Goal: Find specific page/section: Find specific page/section

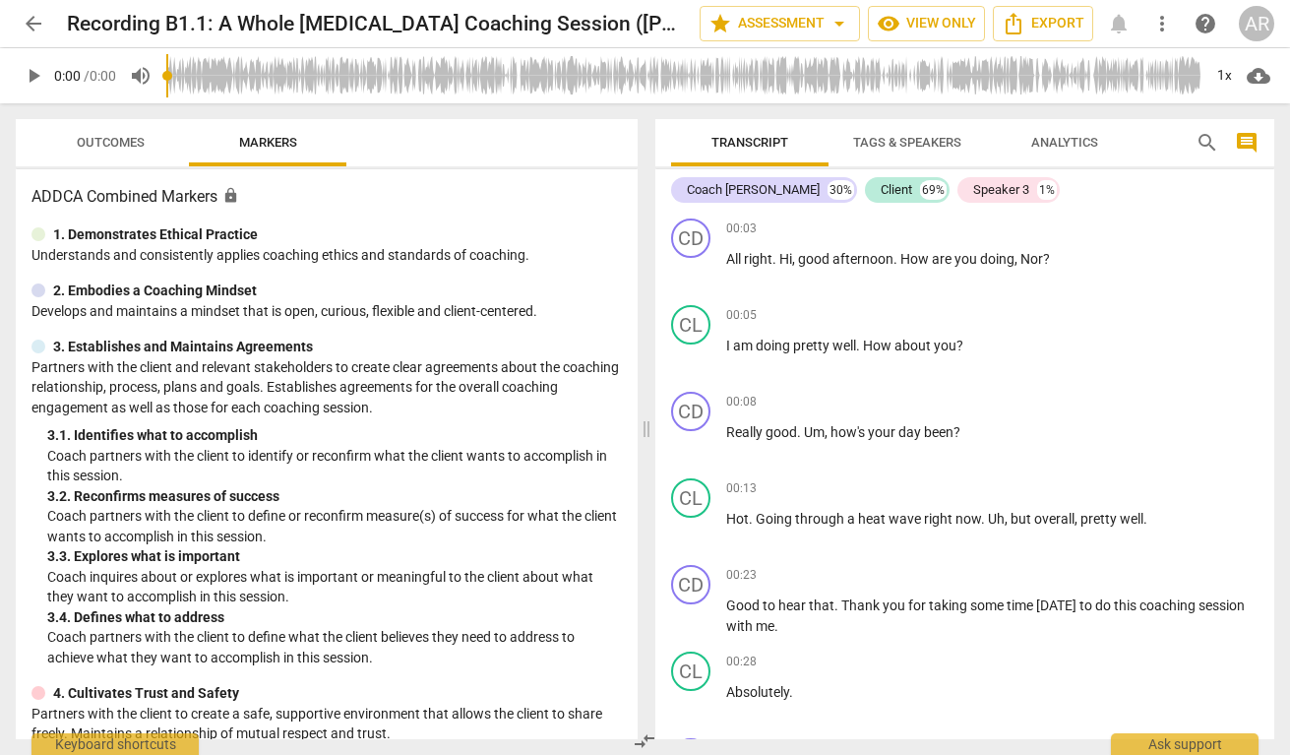
click at [1249, 26] on div "AR" at bounding box center [1256, 23] width 35 height 35
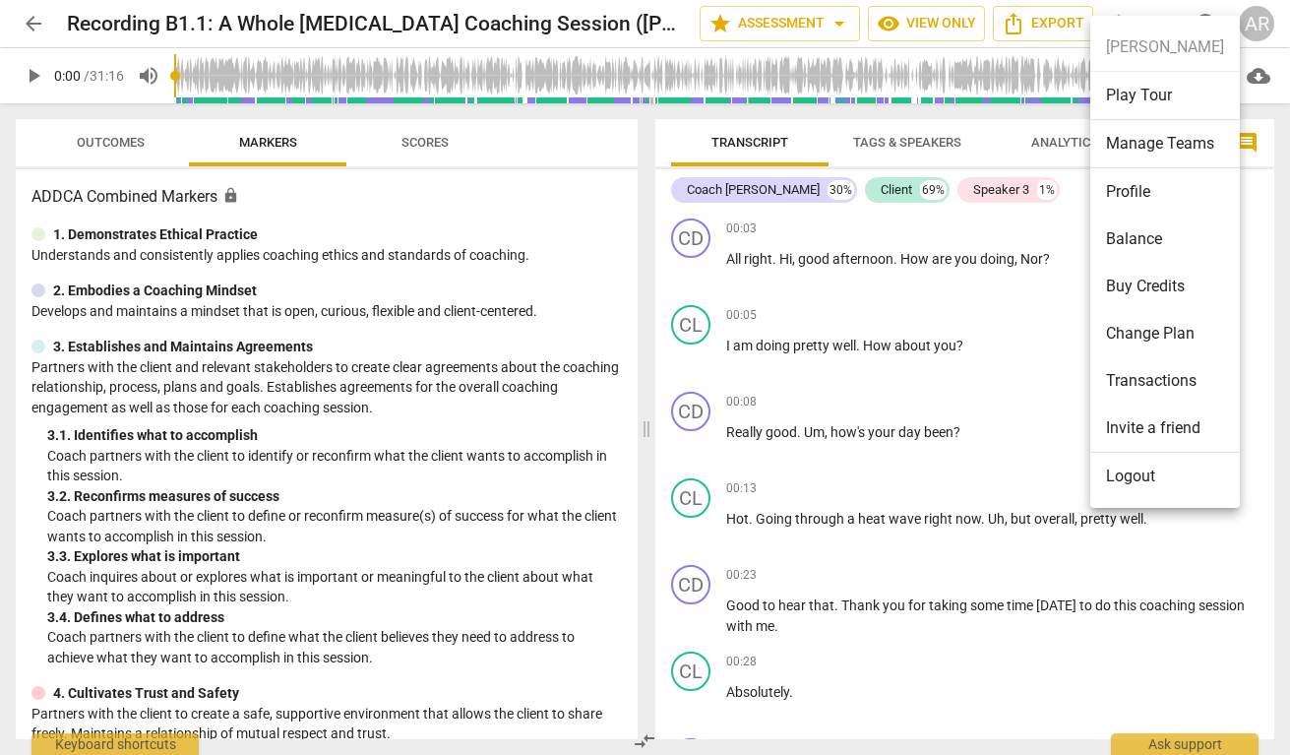
click at [1240, 26] on ul "[PERSON_NAME] Play Tour Manage Teams Profile Balance Buy Credits Change Plan Tr…" at bounding box center [1165, 262] width 150 height 492
click at [1251, 10] on div at bounding box center [645, 377] width 1290 height 755
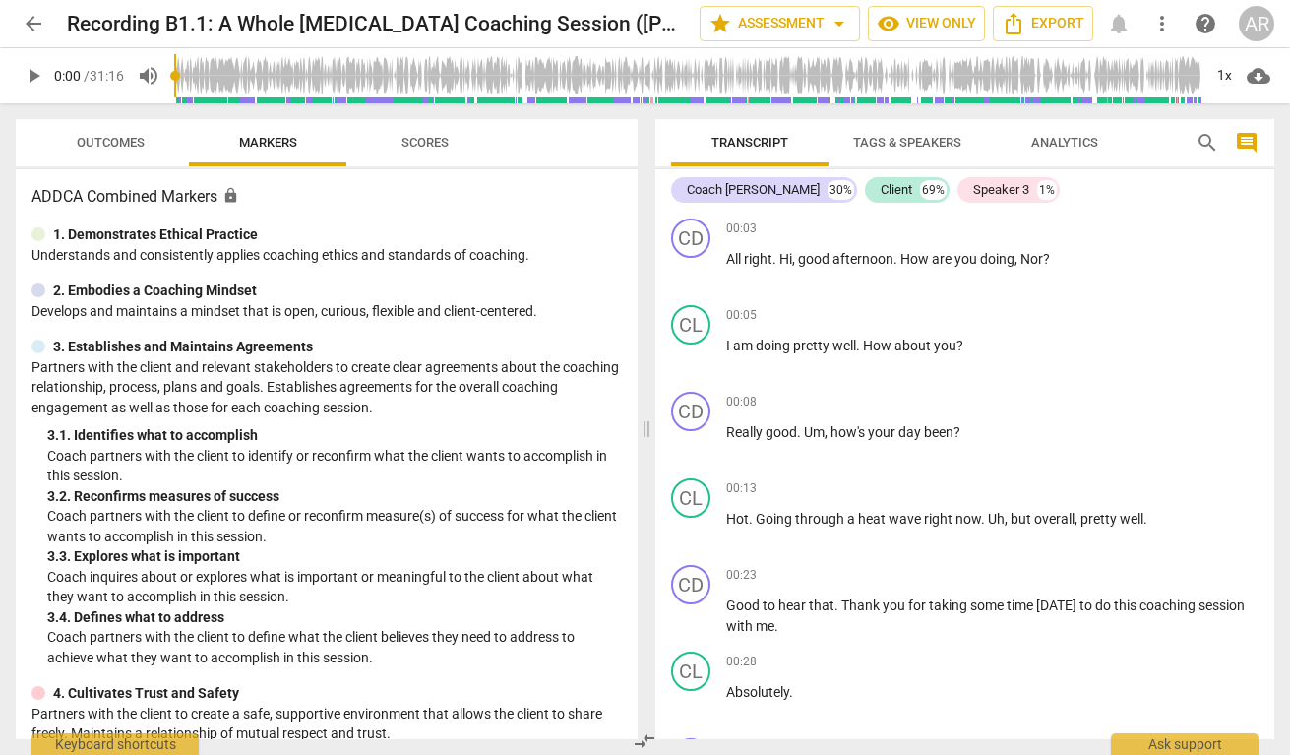
click at [32, 22] on span "arrow_back" at bounding box center [34, 24] width 24 height 24
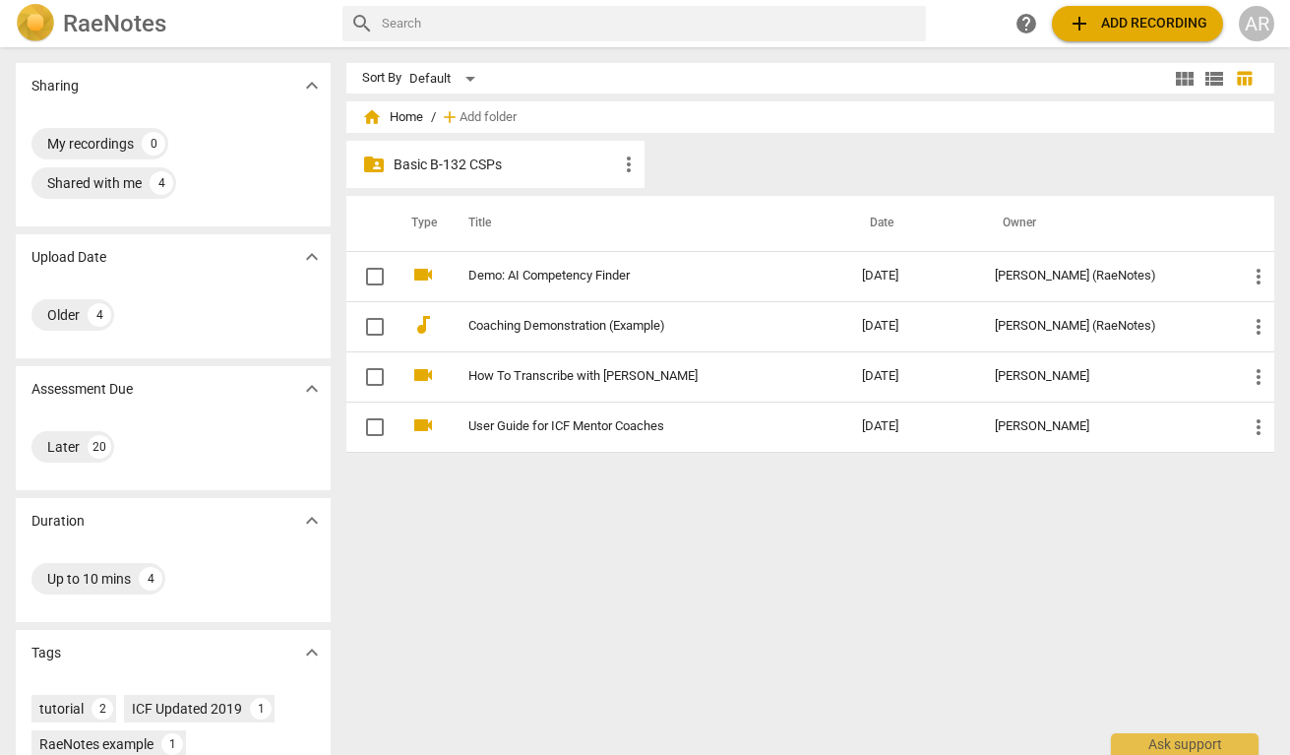
click at [444, 167] on p "Basic B-132 CSPs" at bounding box center [506, 164] width 224 height 21
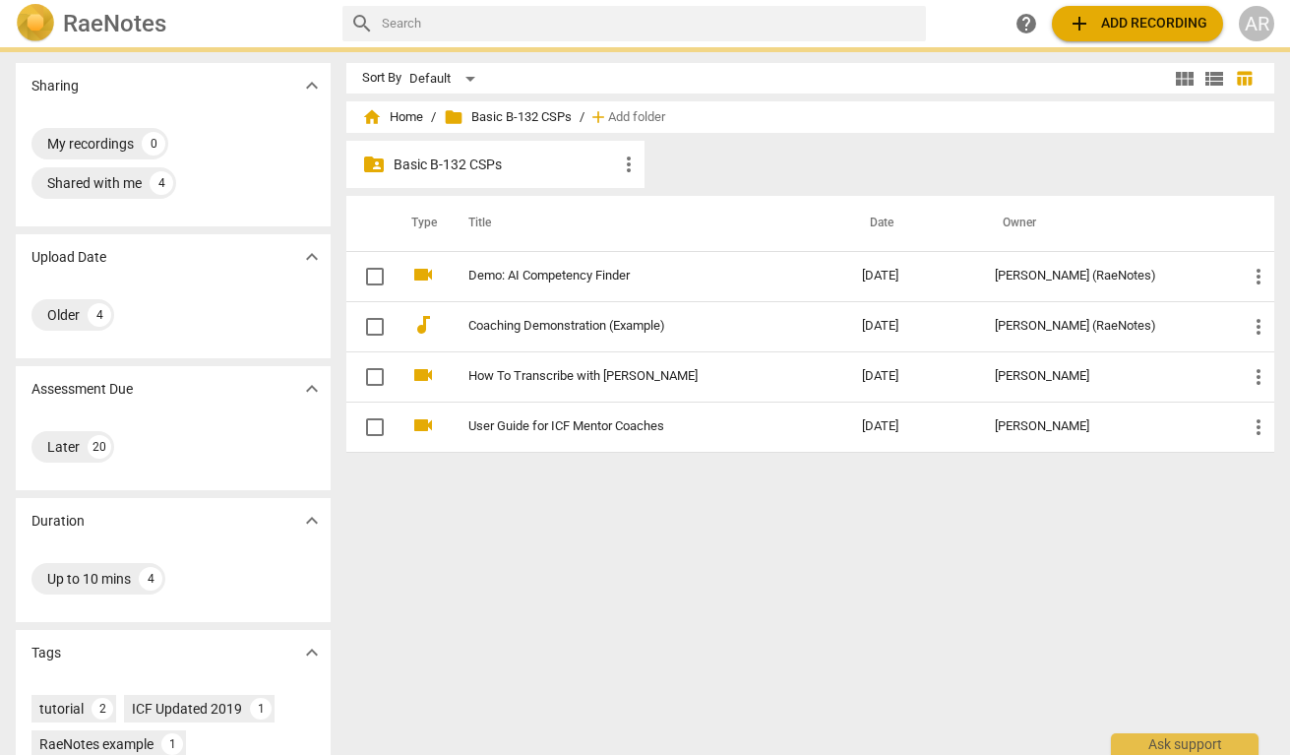
click at [444, 167] on p "Basic B-132 CSPs" at bounding box center [506, 164] width 224 height 21
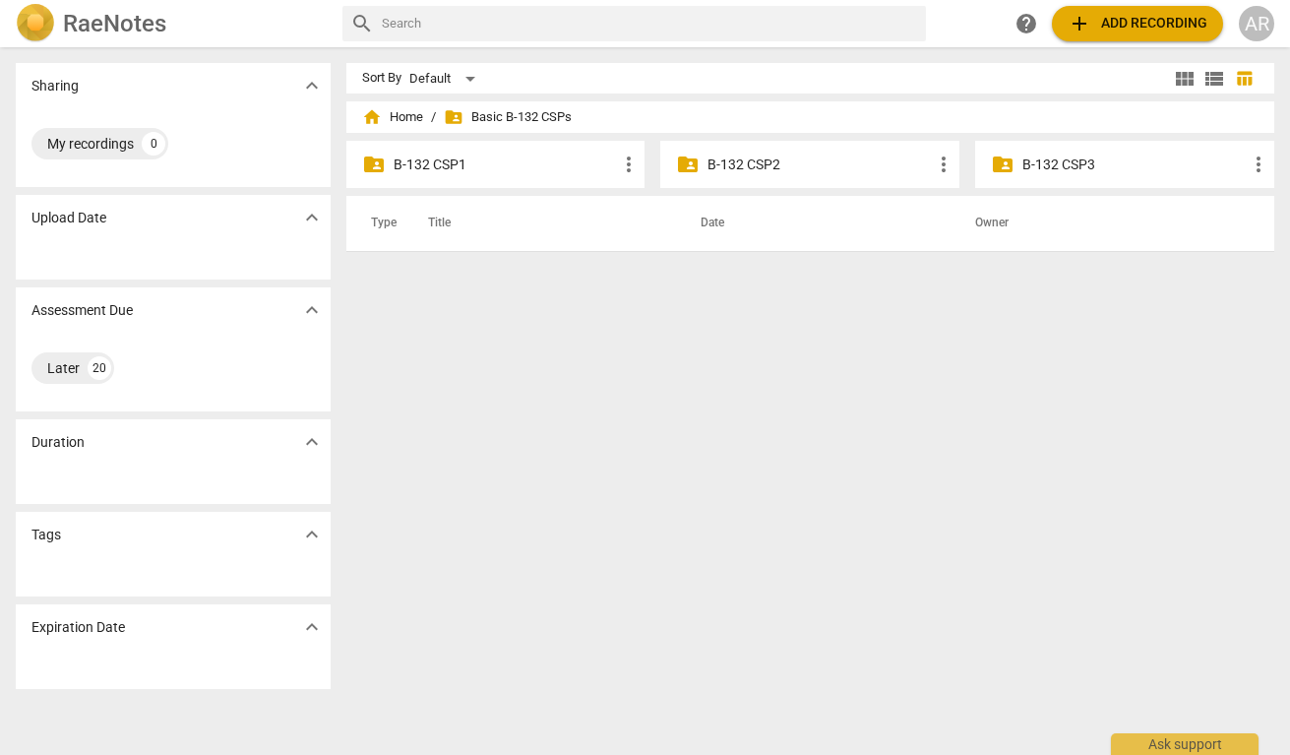
click at [444, 167] on p "B-132 CSP1" at bounding box center [506, 164] width 224 height 21
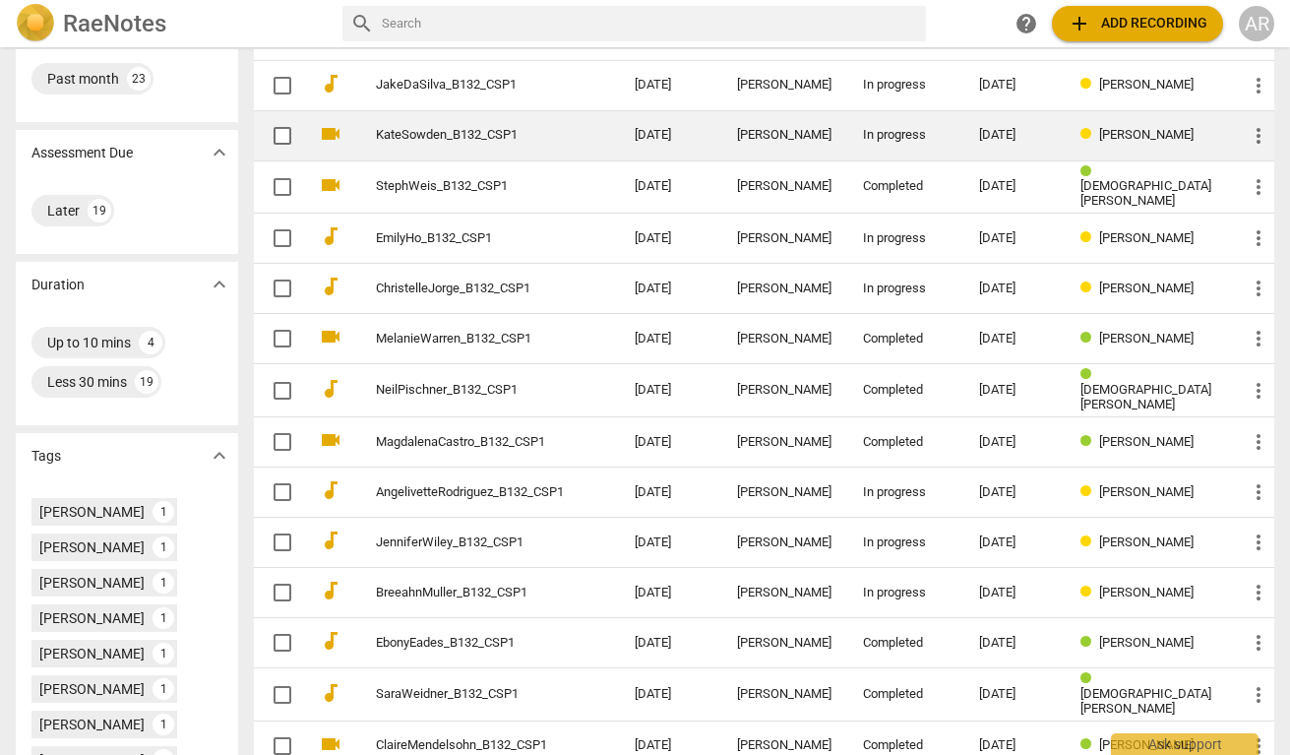
scroll to position [234, 0]
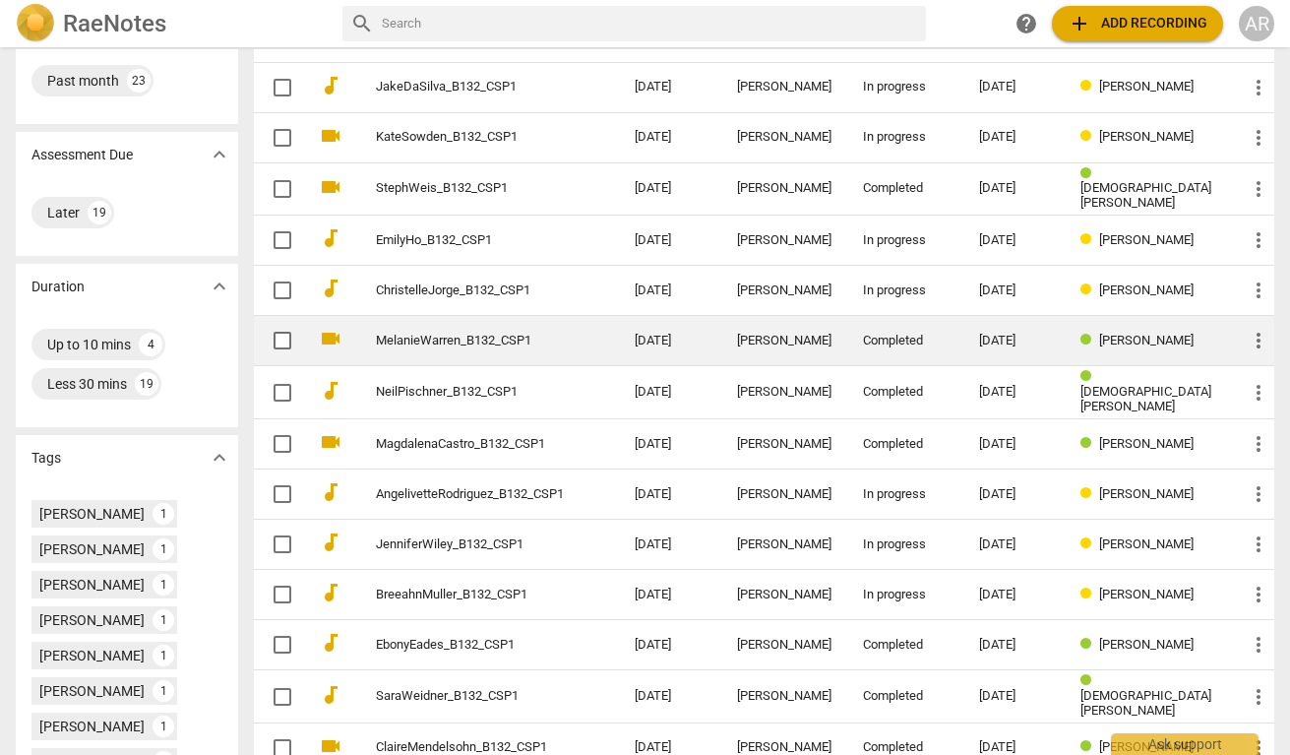
click at [721, 340] on td "[DATE]" at bounding box center [670, 341] width 102 height 50
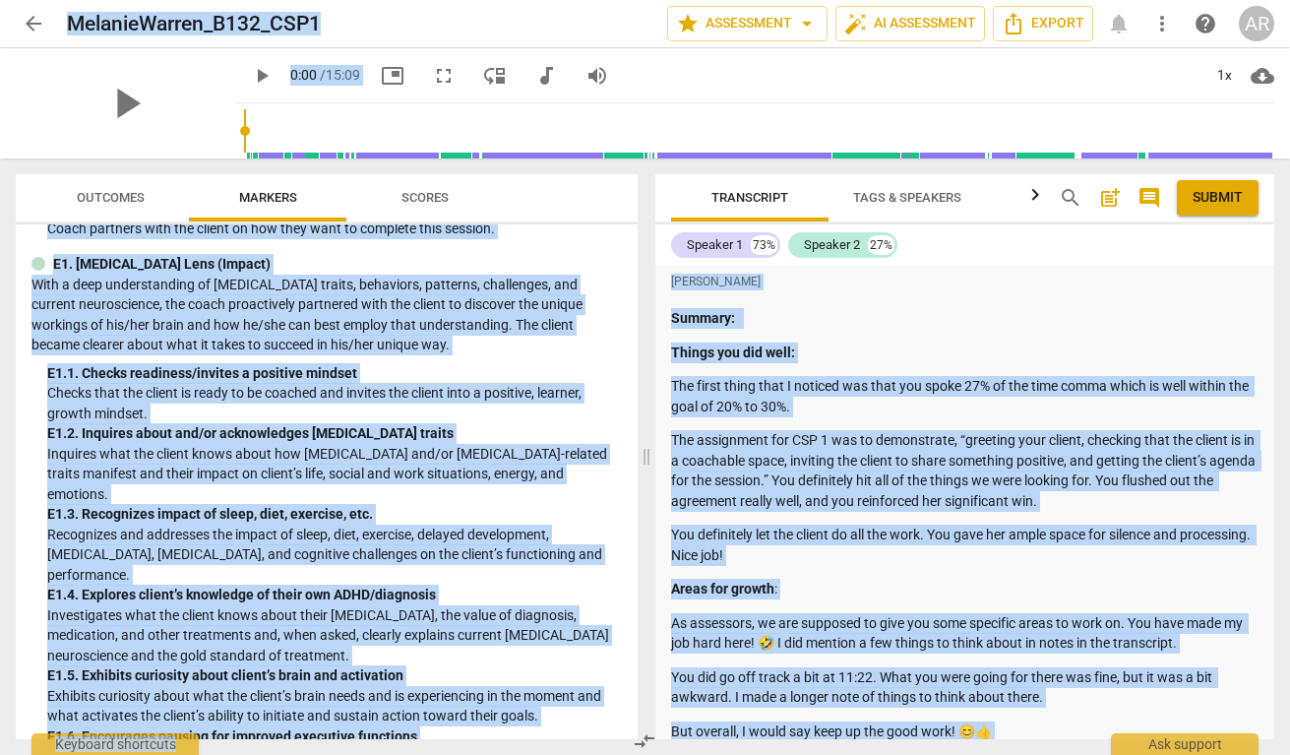
scroll to position [2988, 0]
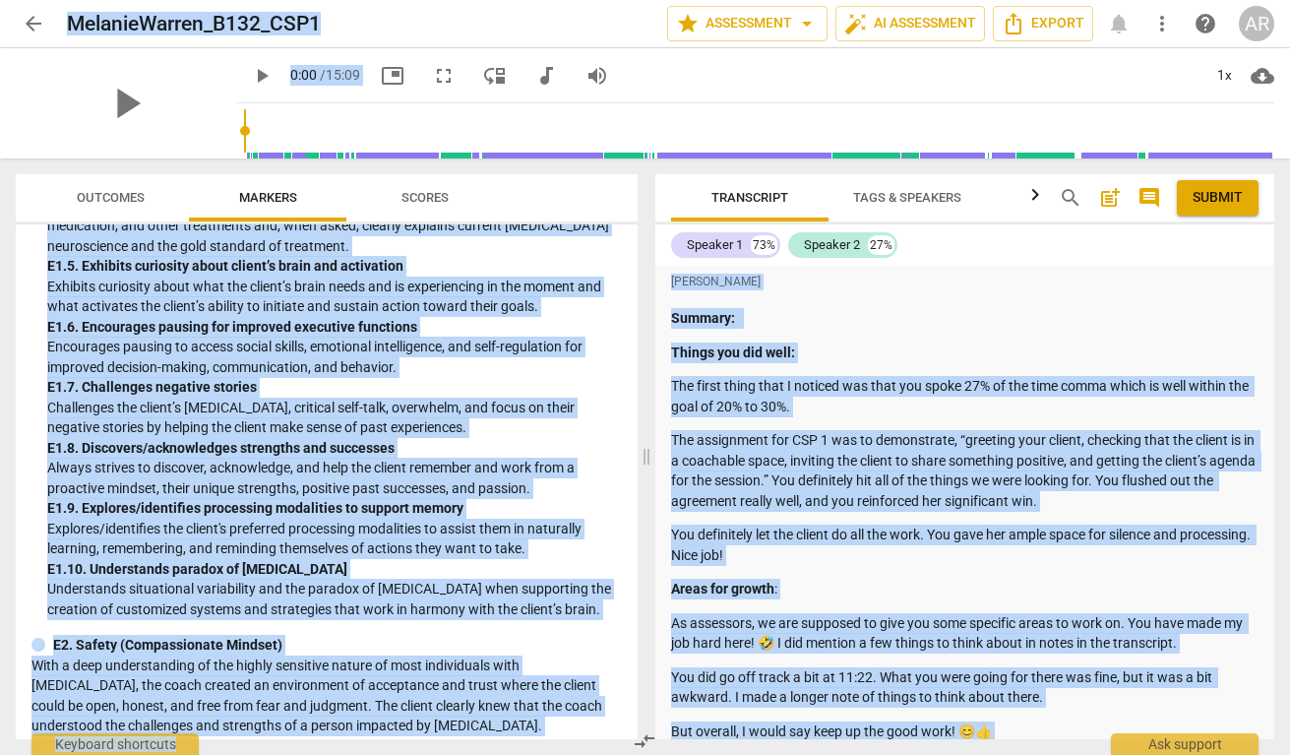
click at [132, 187] on span "Outcomes" at bounding box center [110, 198] width 115 height 27
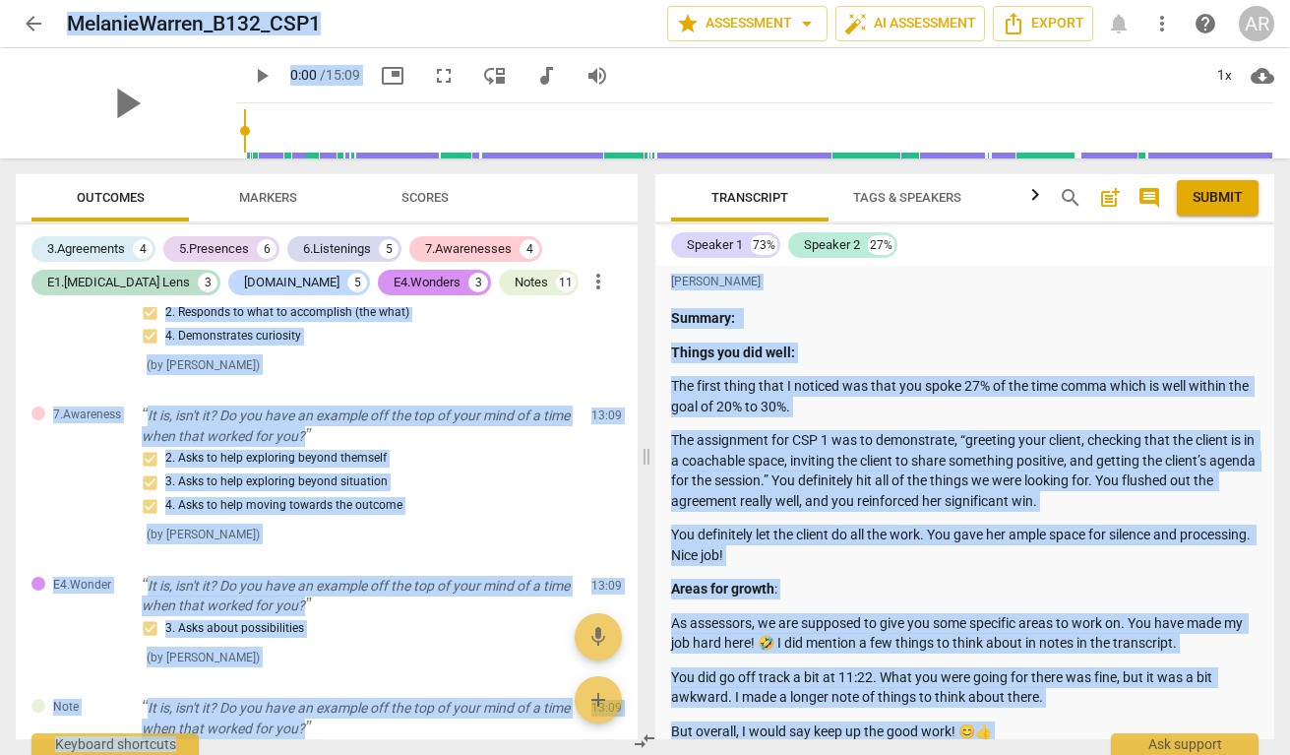
scroll to position [7924, 0]
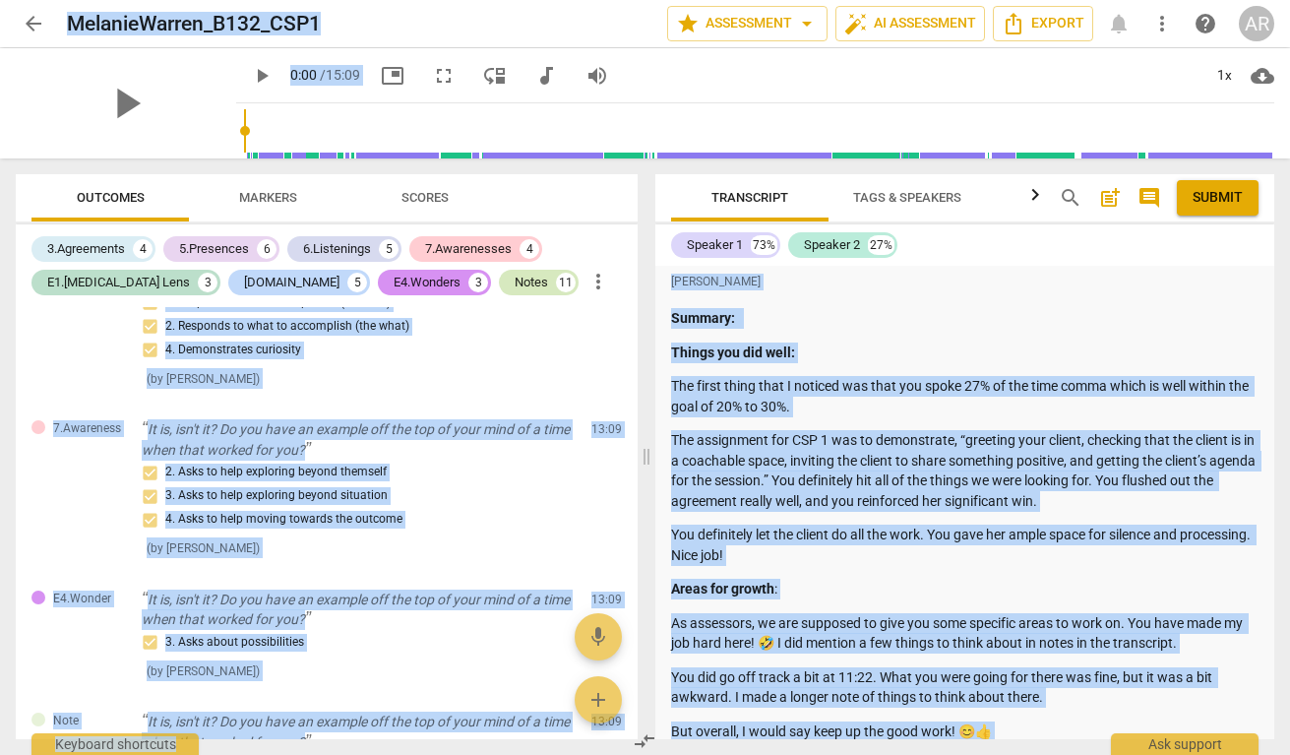
click at [515, 276] on div "Notes" at bounding box center [531, 283] width 33 height 20
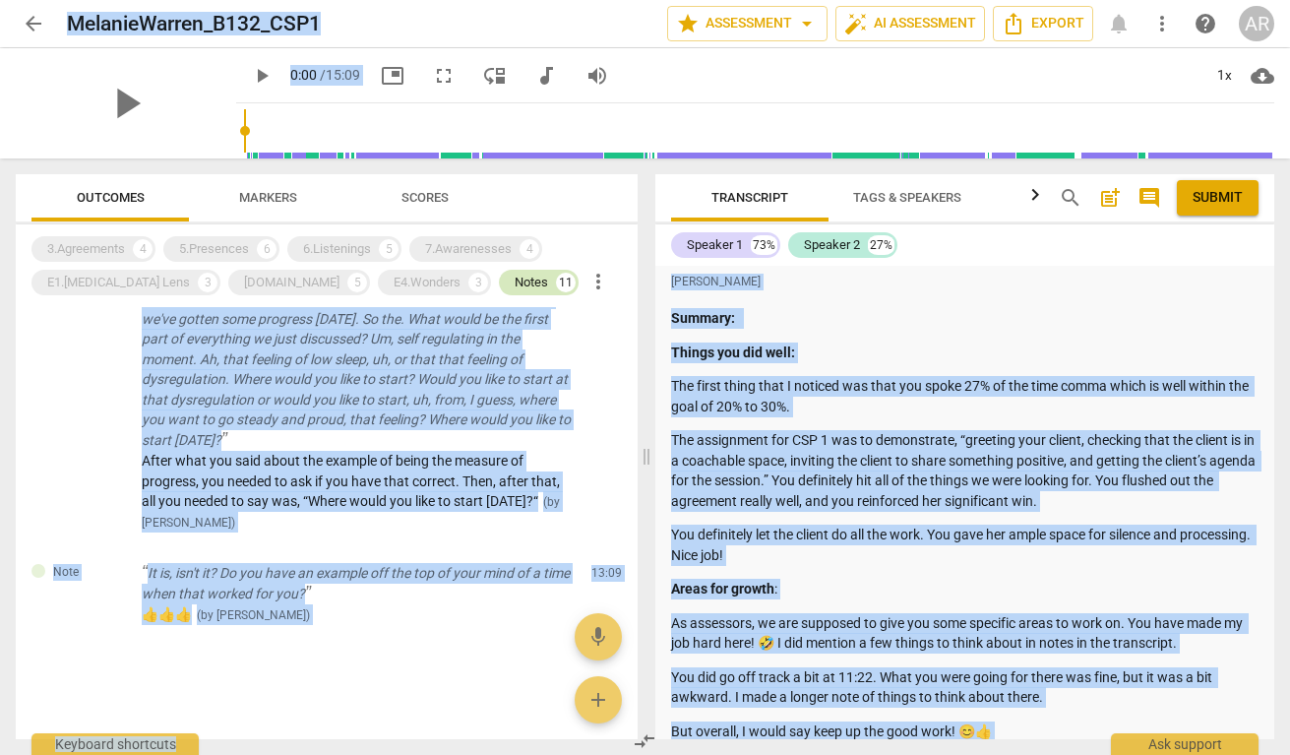
scroll to position [1206, 0]
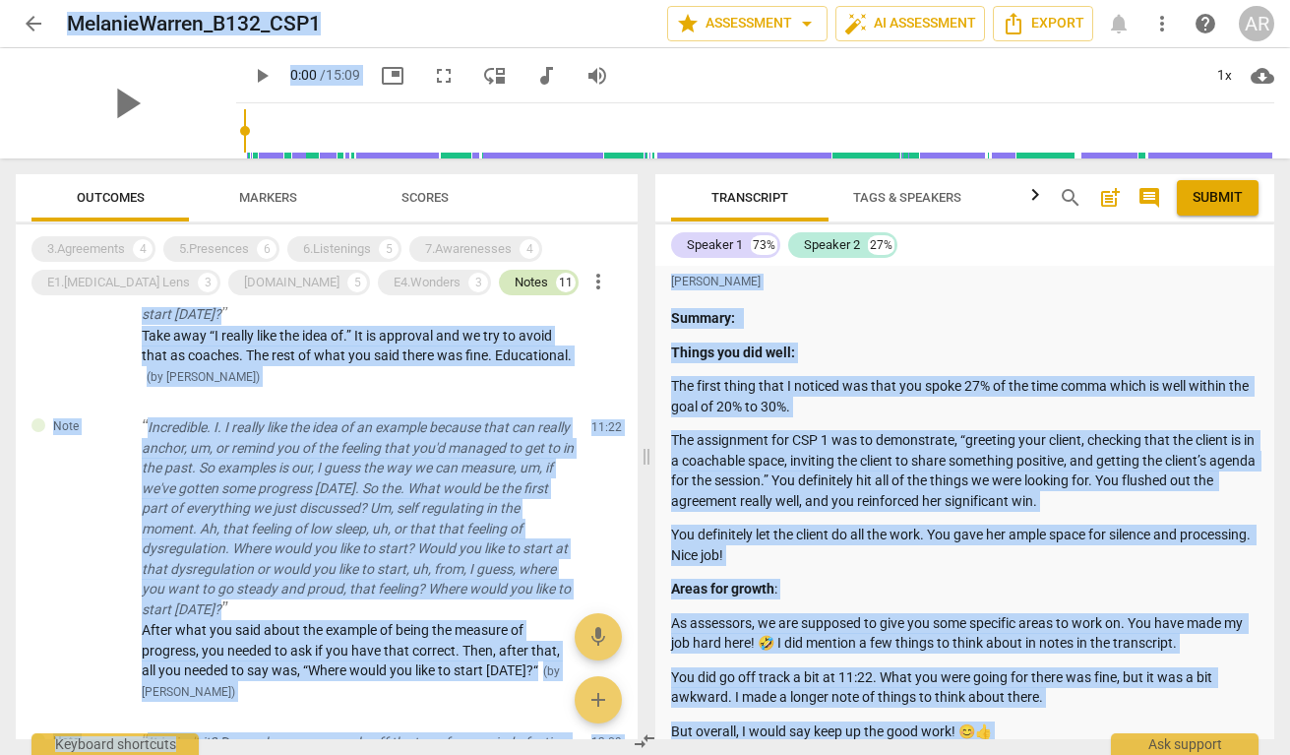
click at [515, 276] on div "Notes" at bounding box center [531, 283] width 33 height 20
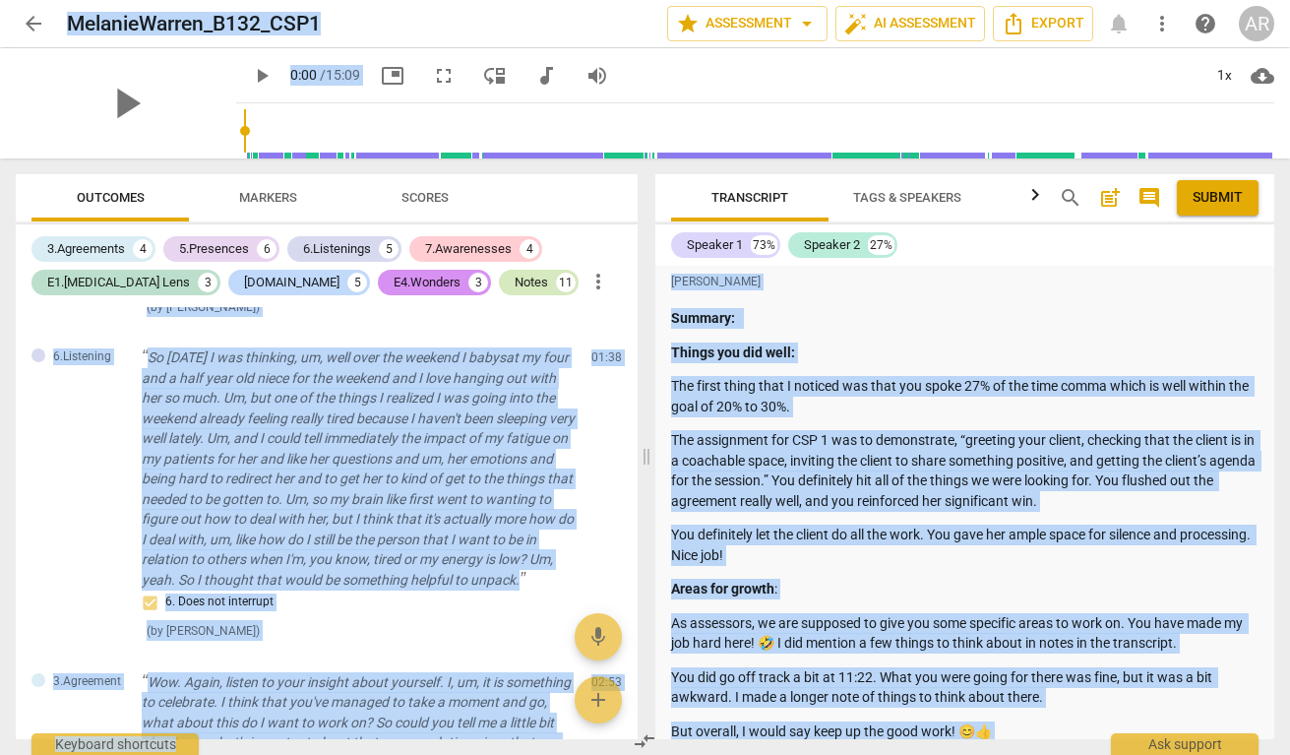
scroll to position [7924, 0]
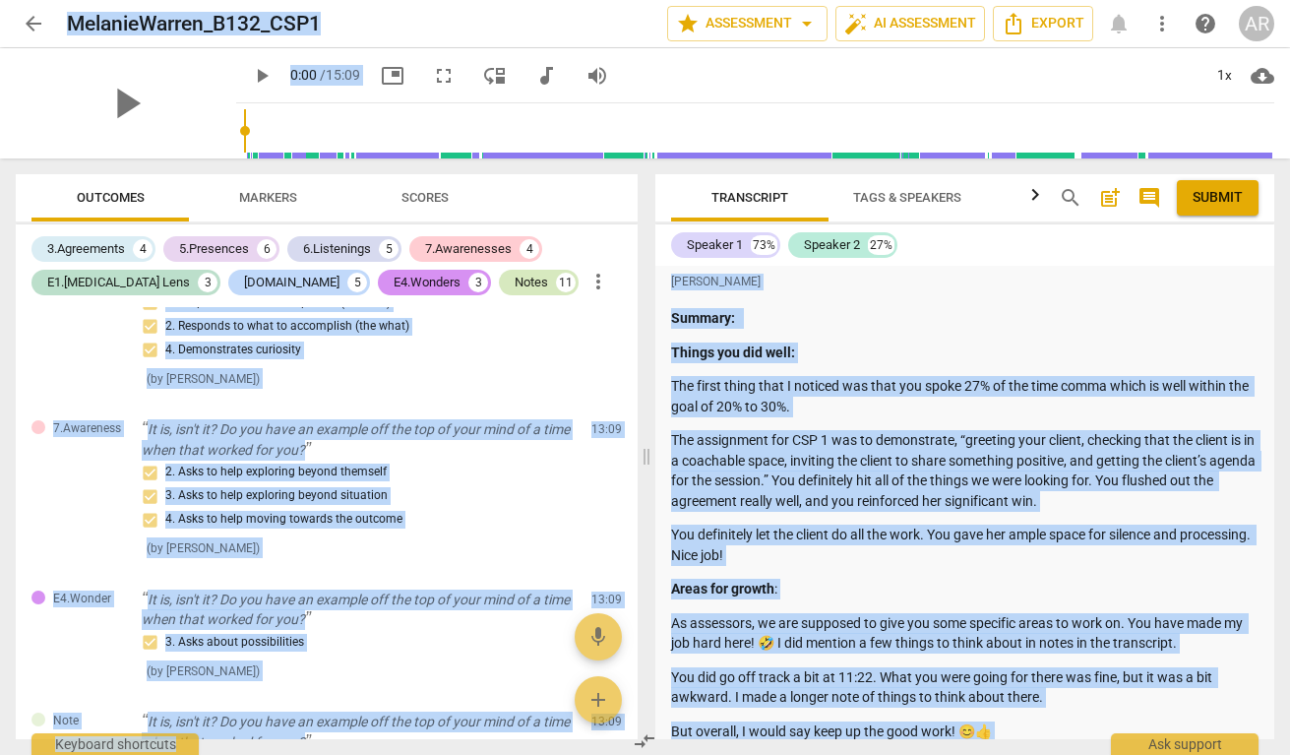
click at [515, 285] on div "Notes" at bounding box center [531, 283] width 33 height 20
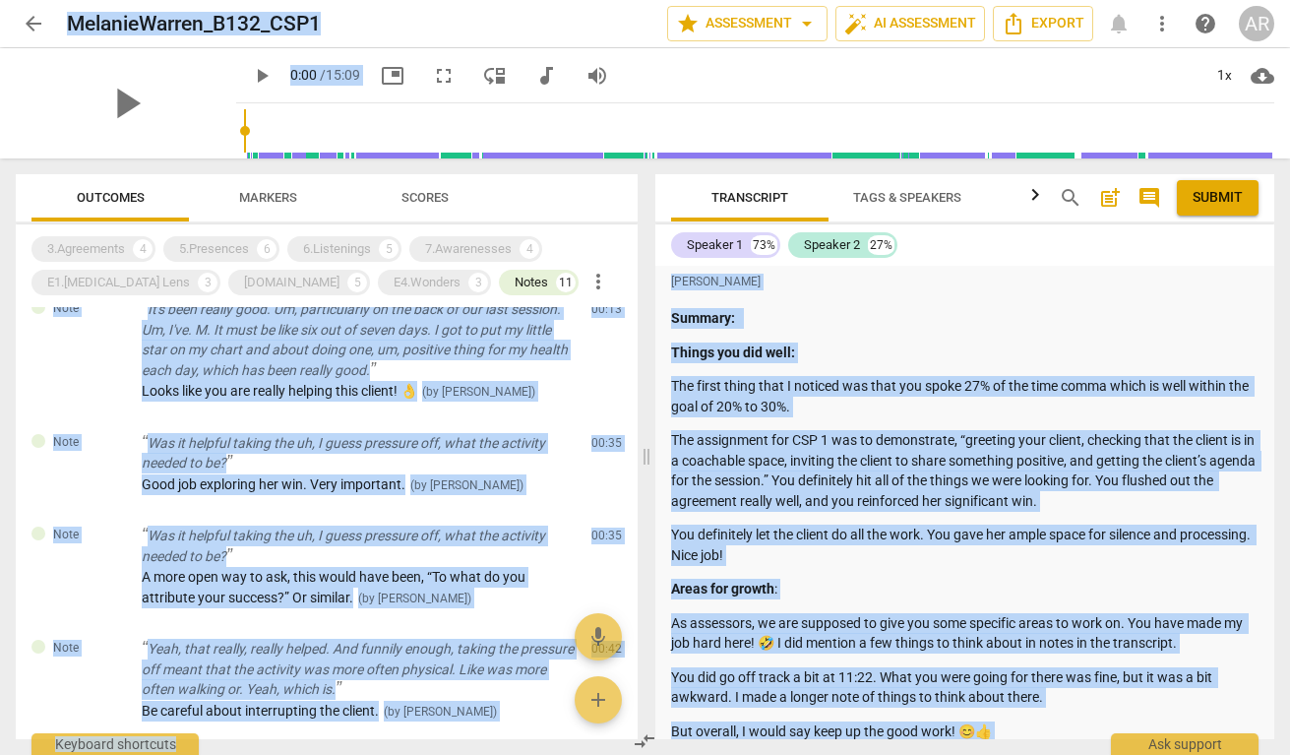
scroll to position [0, 0]
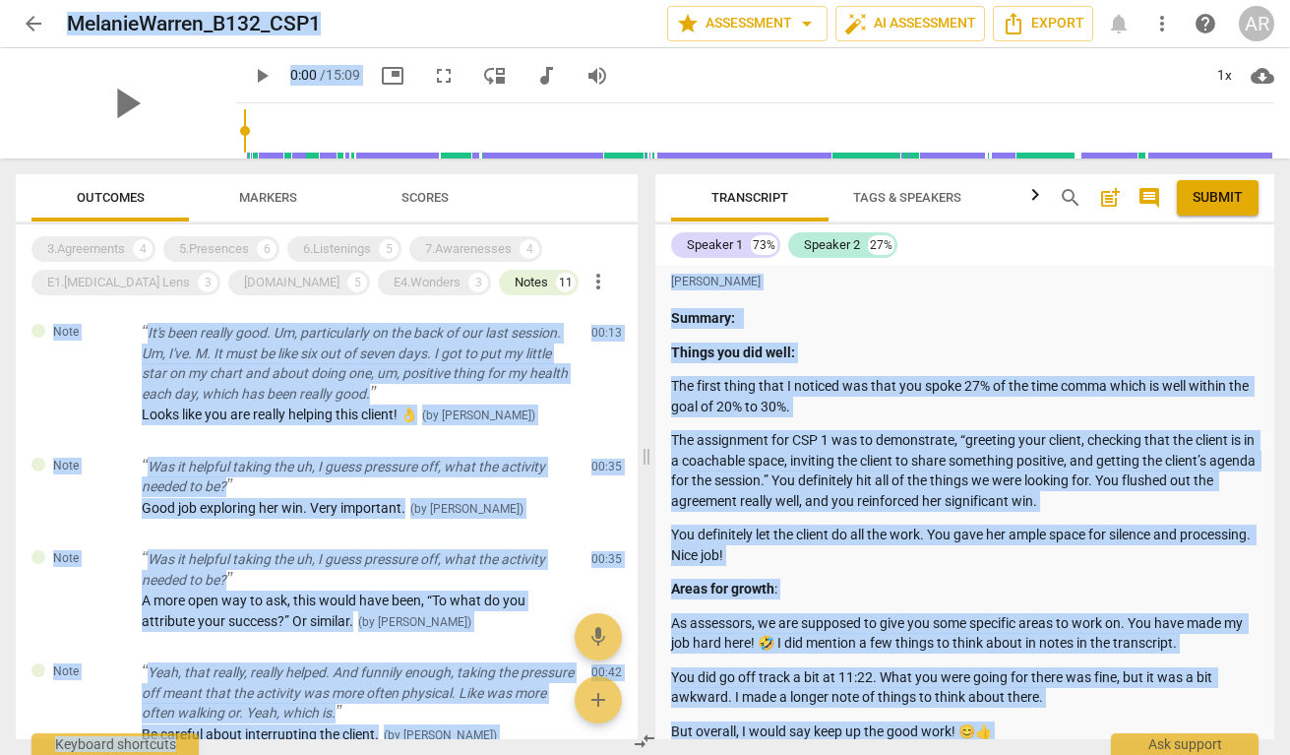
click at [266, 200] on span "Markers" at bounding box center [268, 197] width 58 height 15
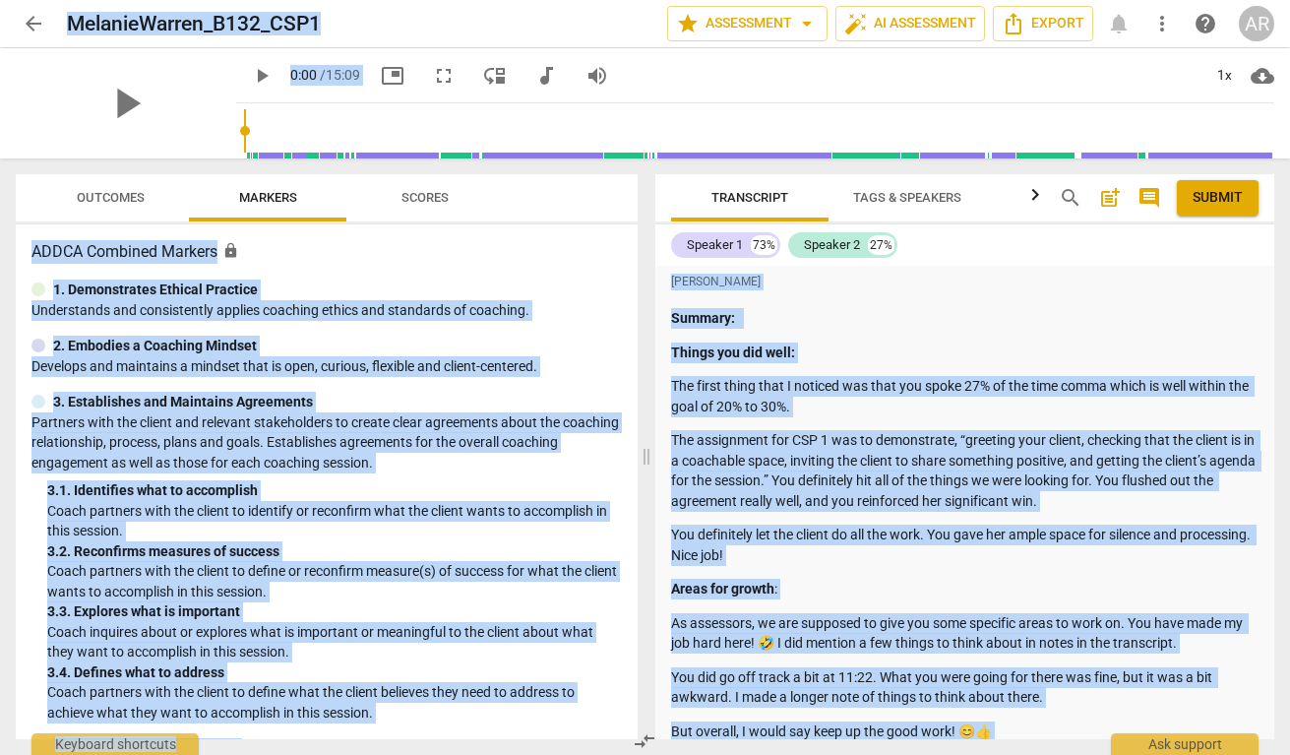
click at [434, 189] on span "Scores" at bounding box center [425, 198] width 94 height 27
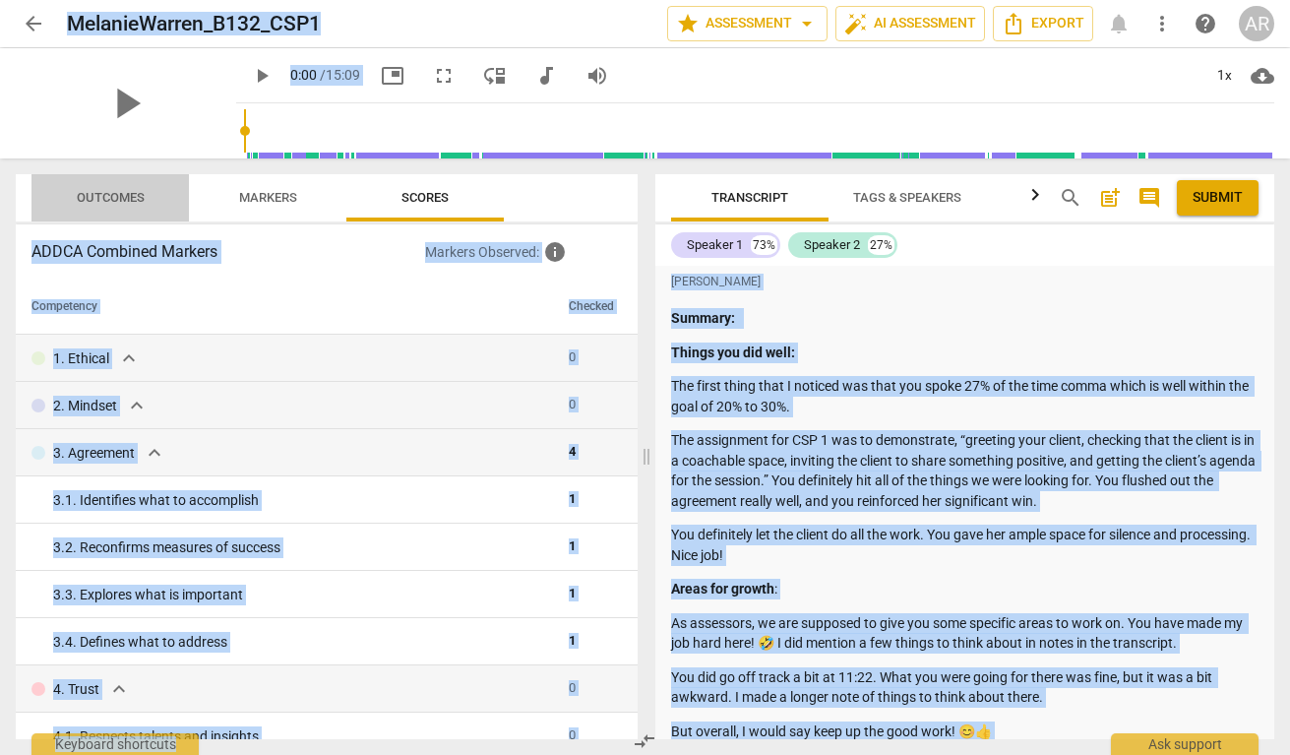
click at [100, 200] on span "Outcomes" at bounding box center [111, 197] width 68 height 15
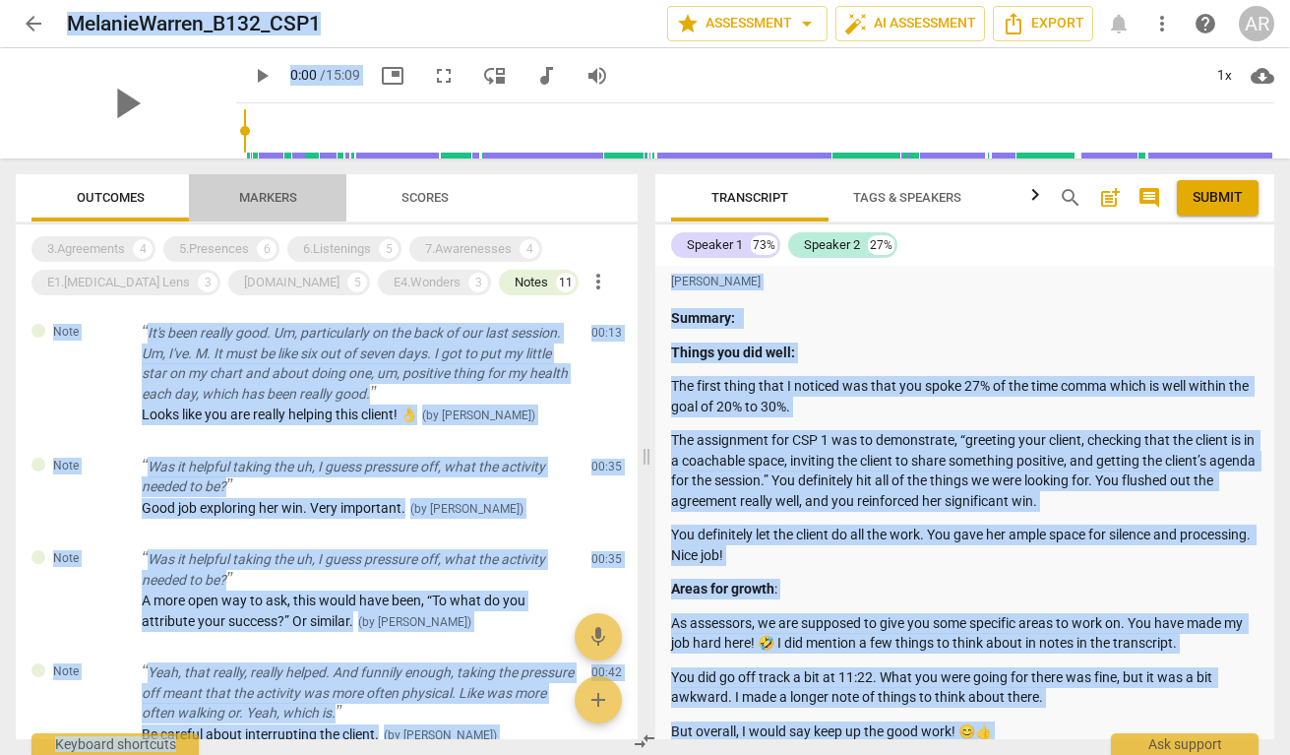
click at [286, 199] on span "Markers" at bounding box center [268, 197] width 58 height 15
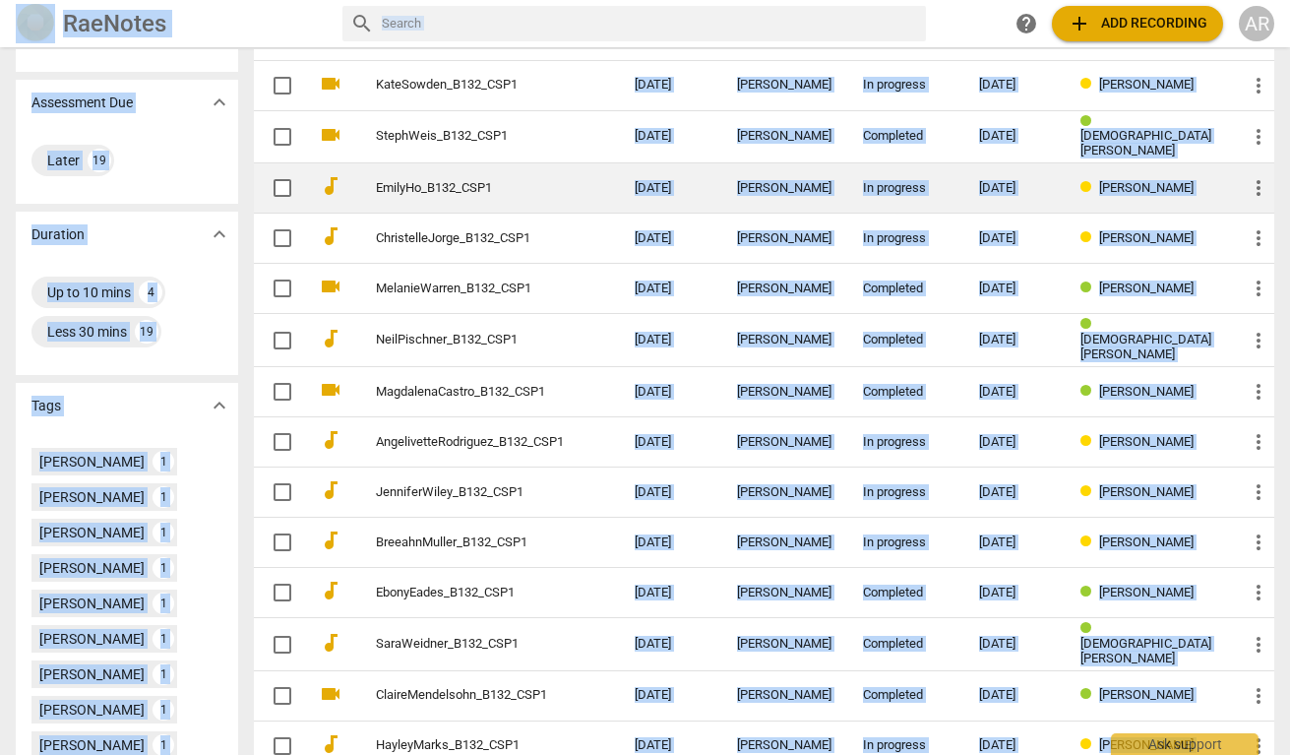
scroll to position [339, 0]
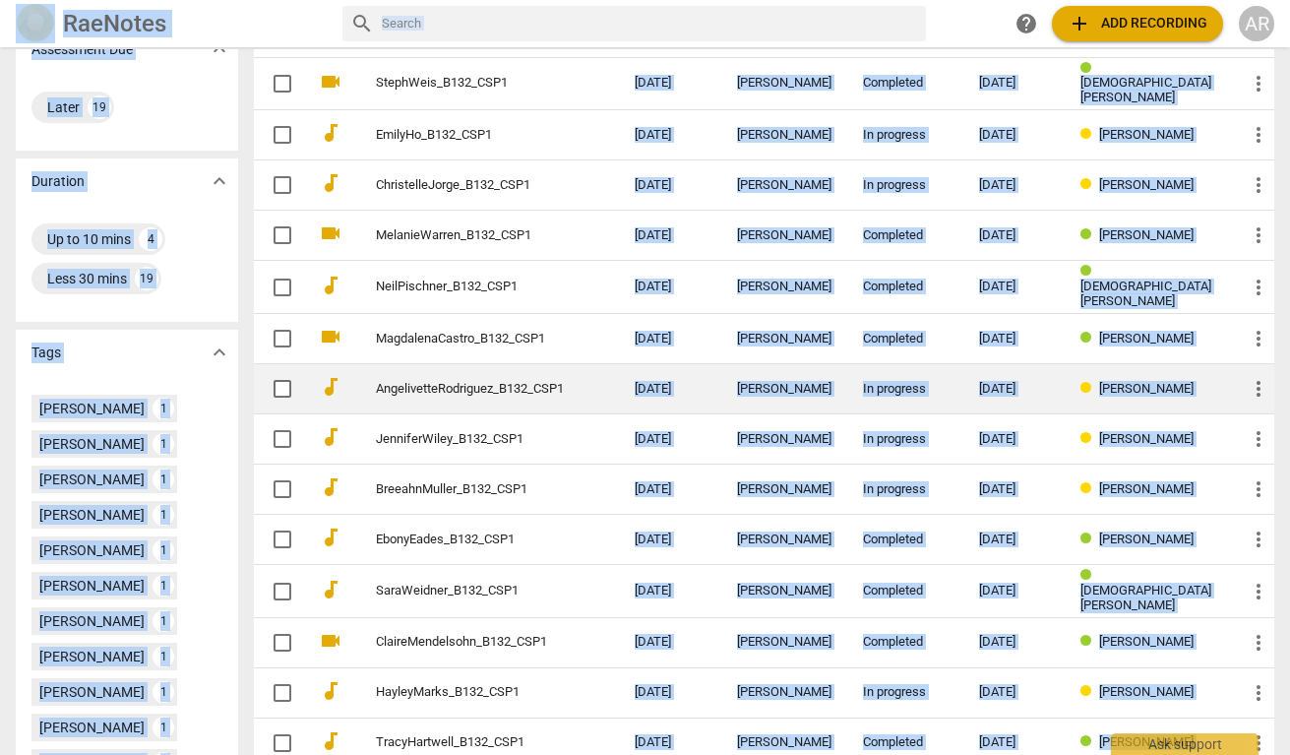
click at [501, 388] on link "AngelivetteRodriguez_B132_CSP1" at bounding box center [470, 389] width 188 height 15
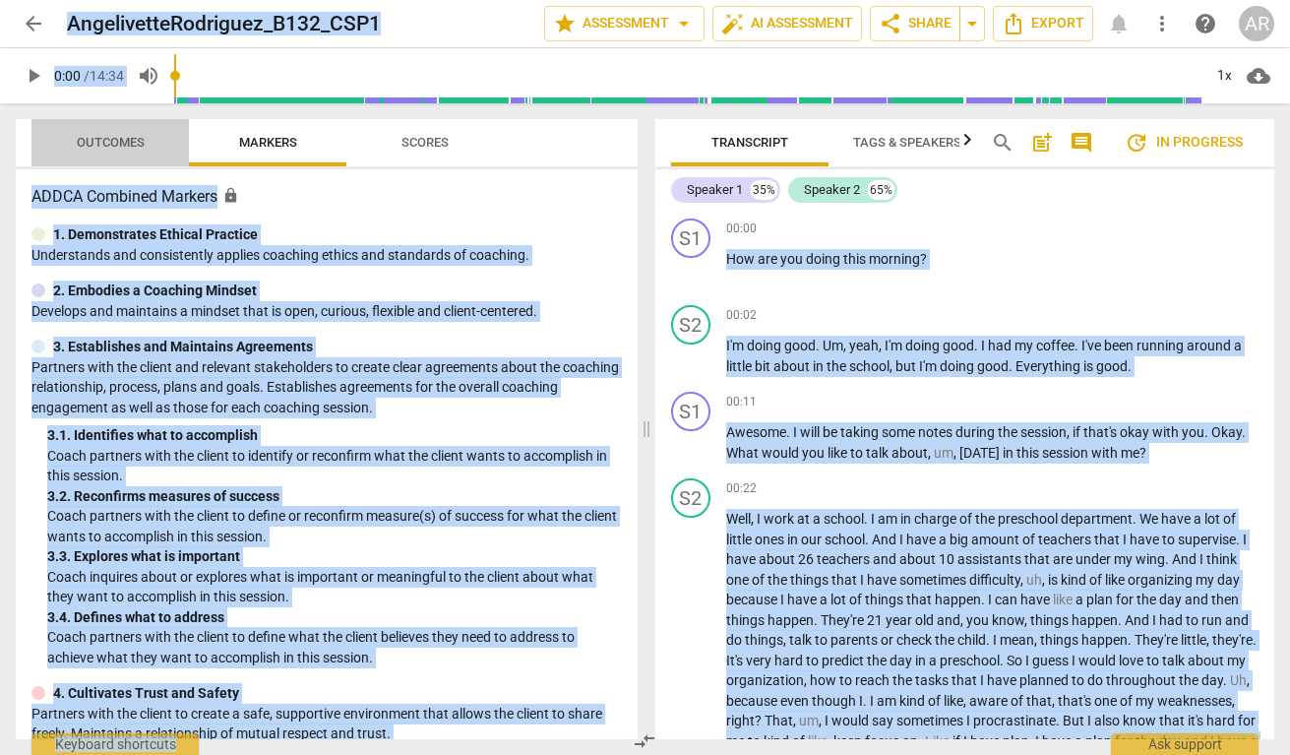
click at [113, 135] on span "Outcomes" at bounding box center [111, 142] width 68 height 15
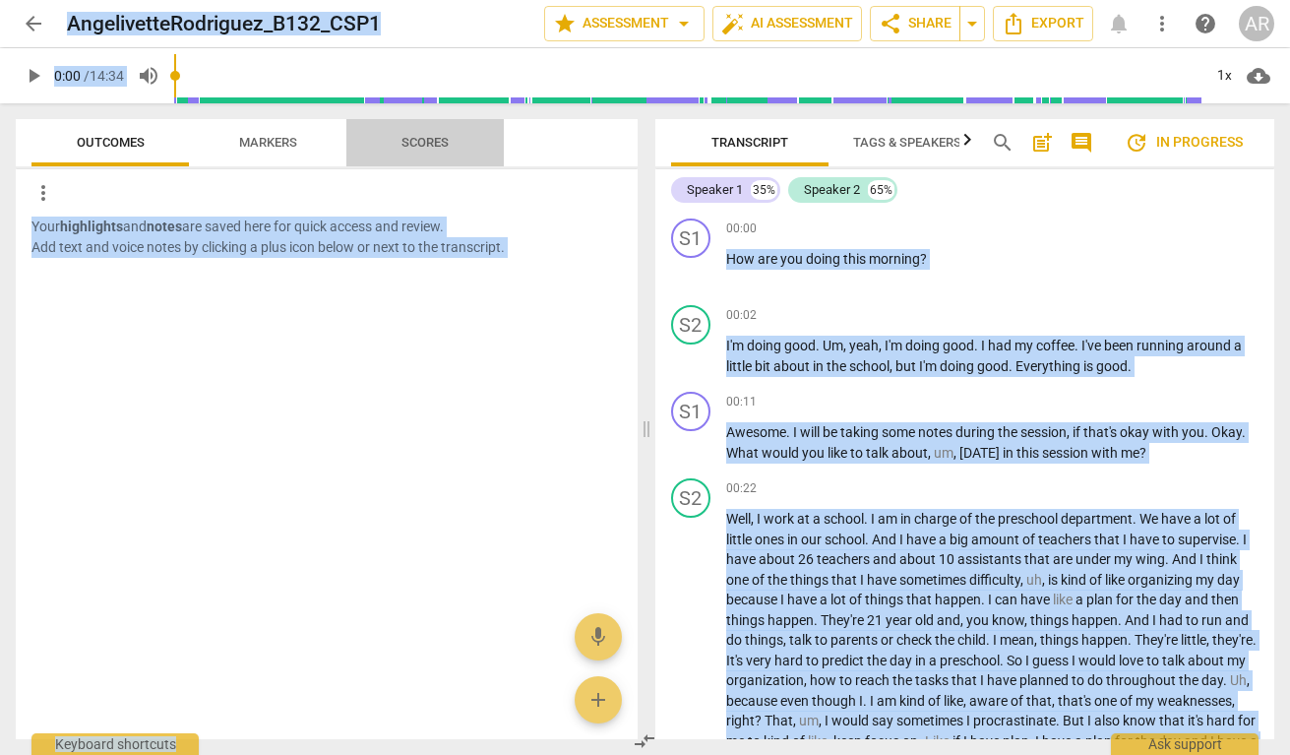
click at [424, 142] on span "Scores" at bounding box center [424, 142] width 47 height 15
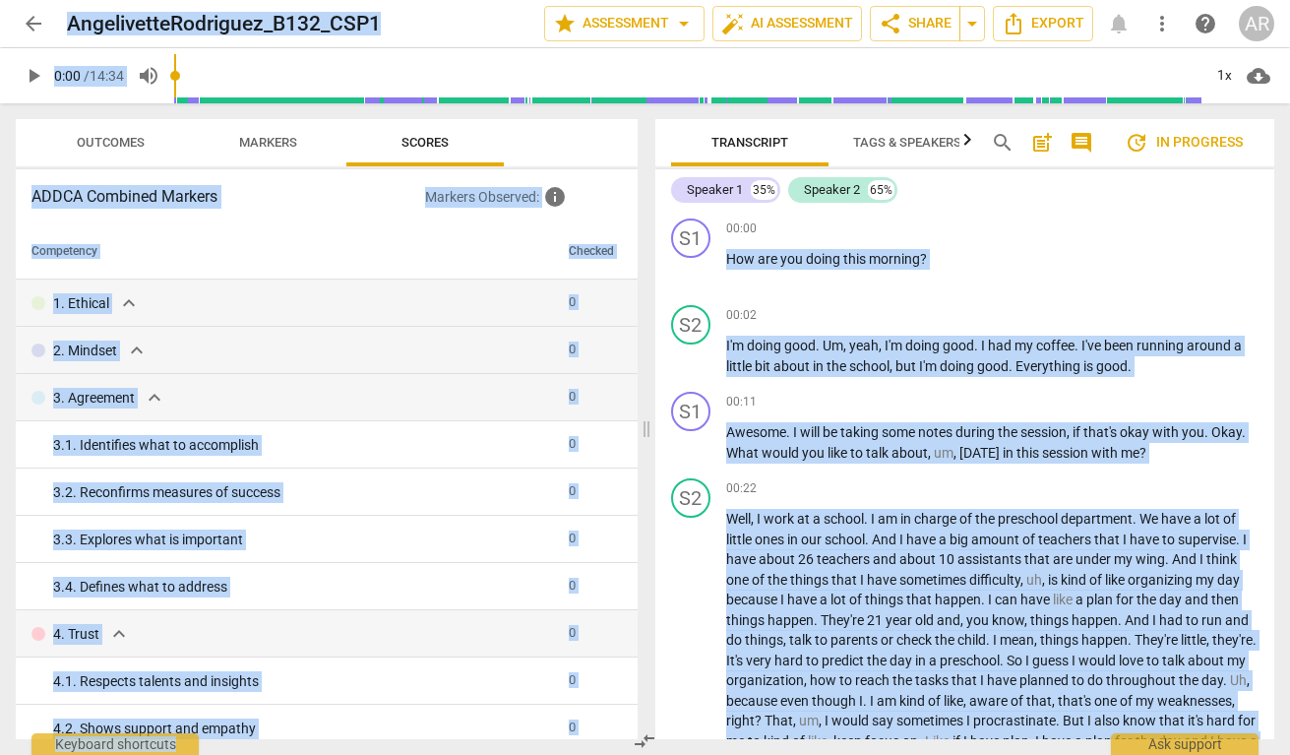
click at [268, 143] on span "Markers" at bounding box center [268, 142] width 58 height 15
